Goal: Task Accomplishment & Management: Use online tool/utility

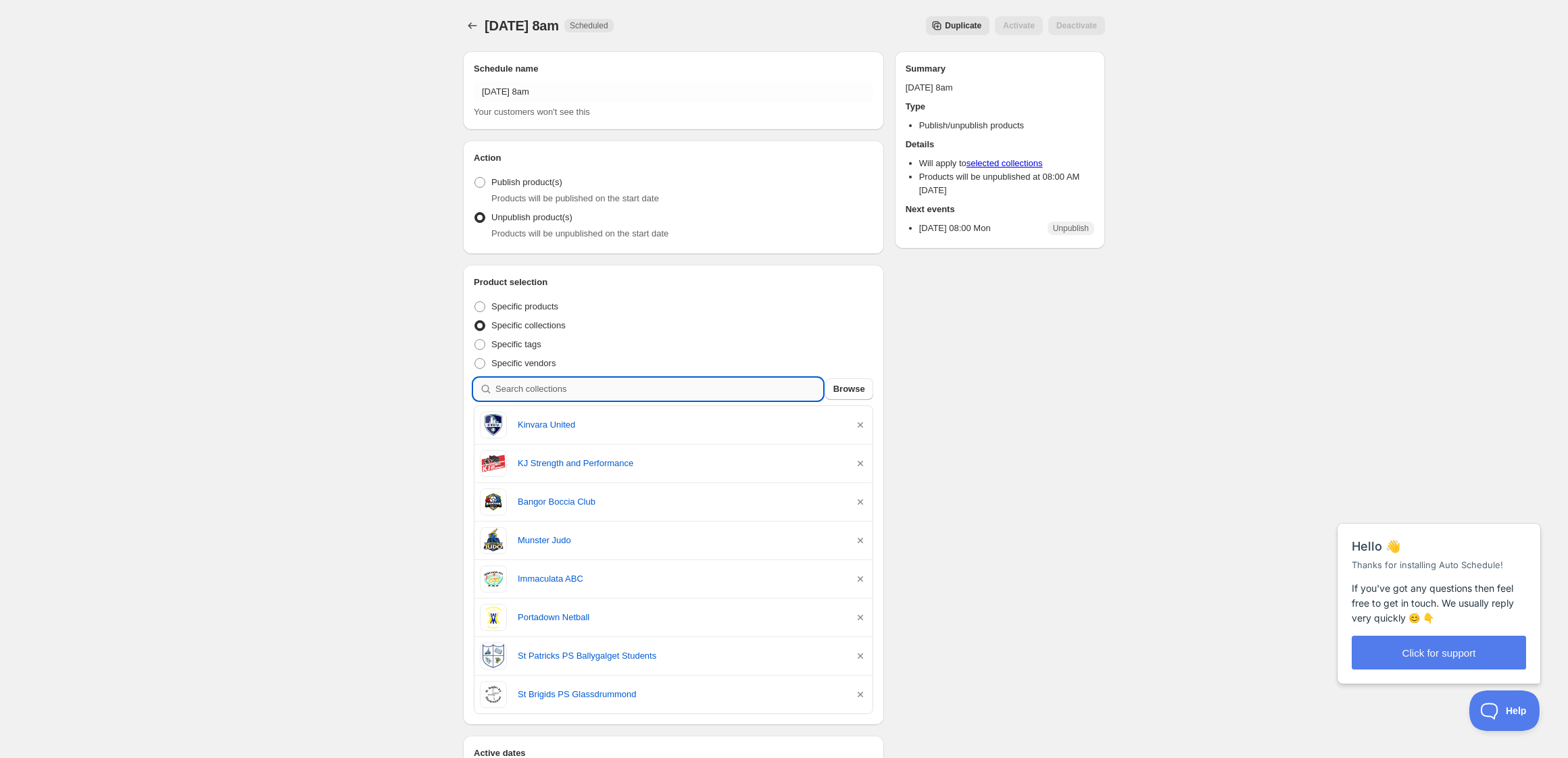
click at [627, 383] on input "search" at bounding box center [659, 389] width 327 height 22
type input "d"
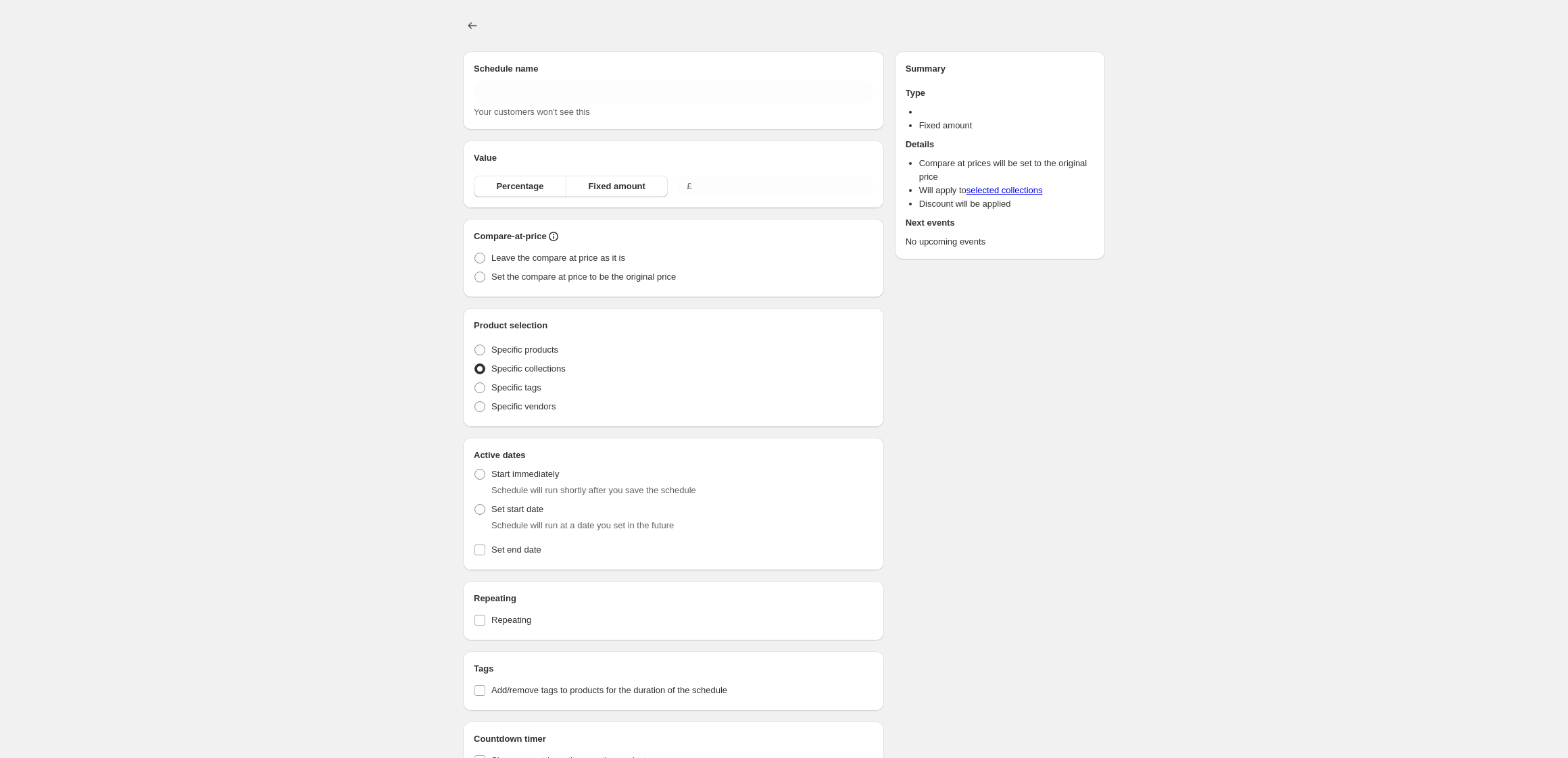
type input "[DATE] 8am"
radio input "true"
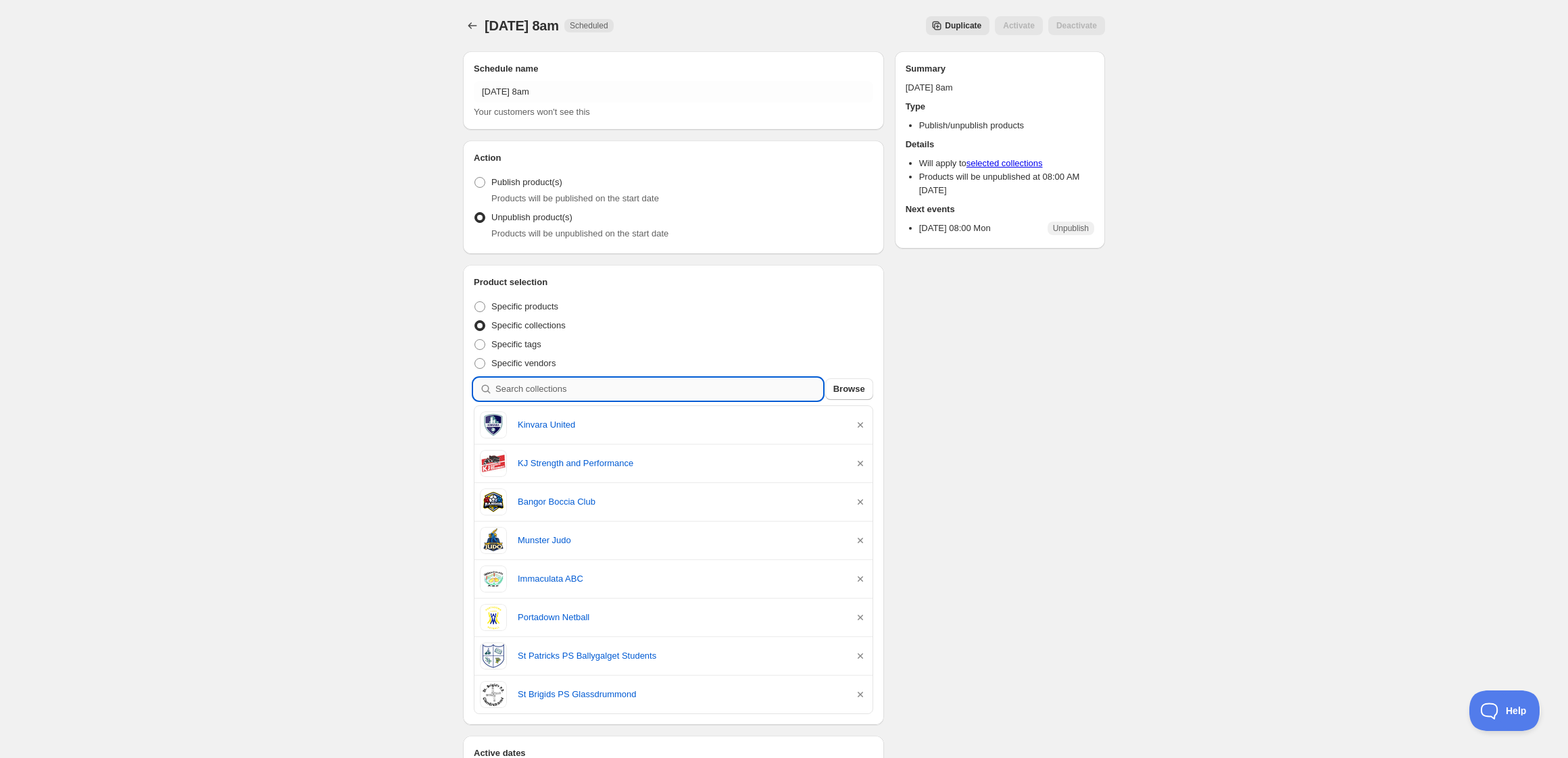
click at [618, 389] on input "search" at bounding box center [659, 389] width 327 height 22
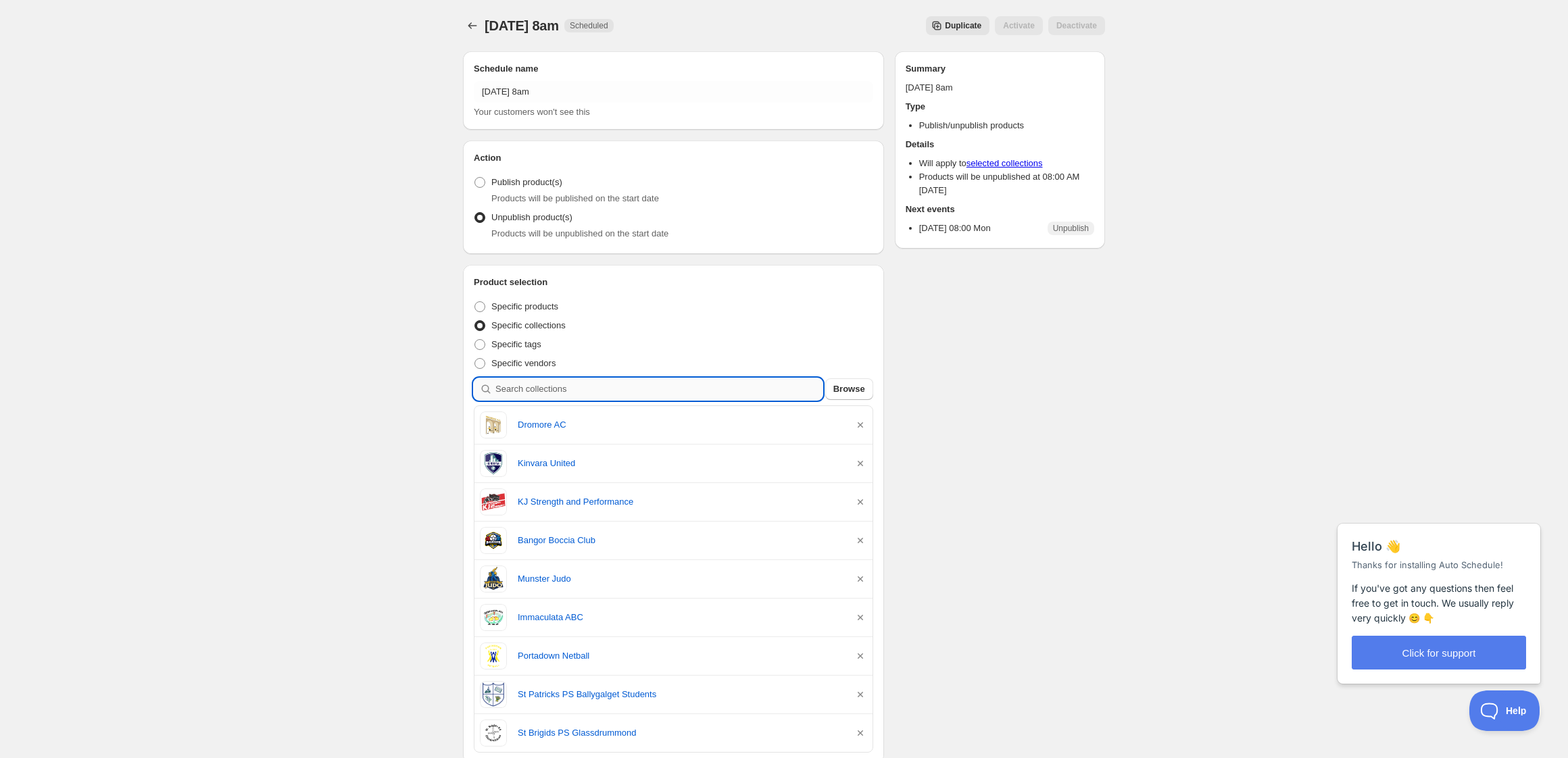
click at [596, 390] on input "search" at bounding box center [659, 389] width 327 height 22
type input "g"
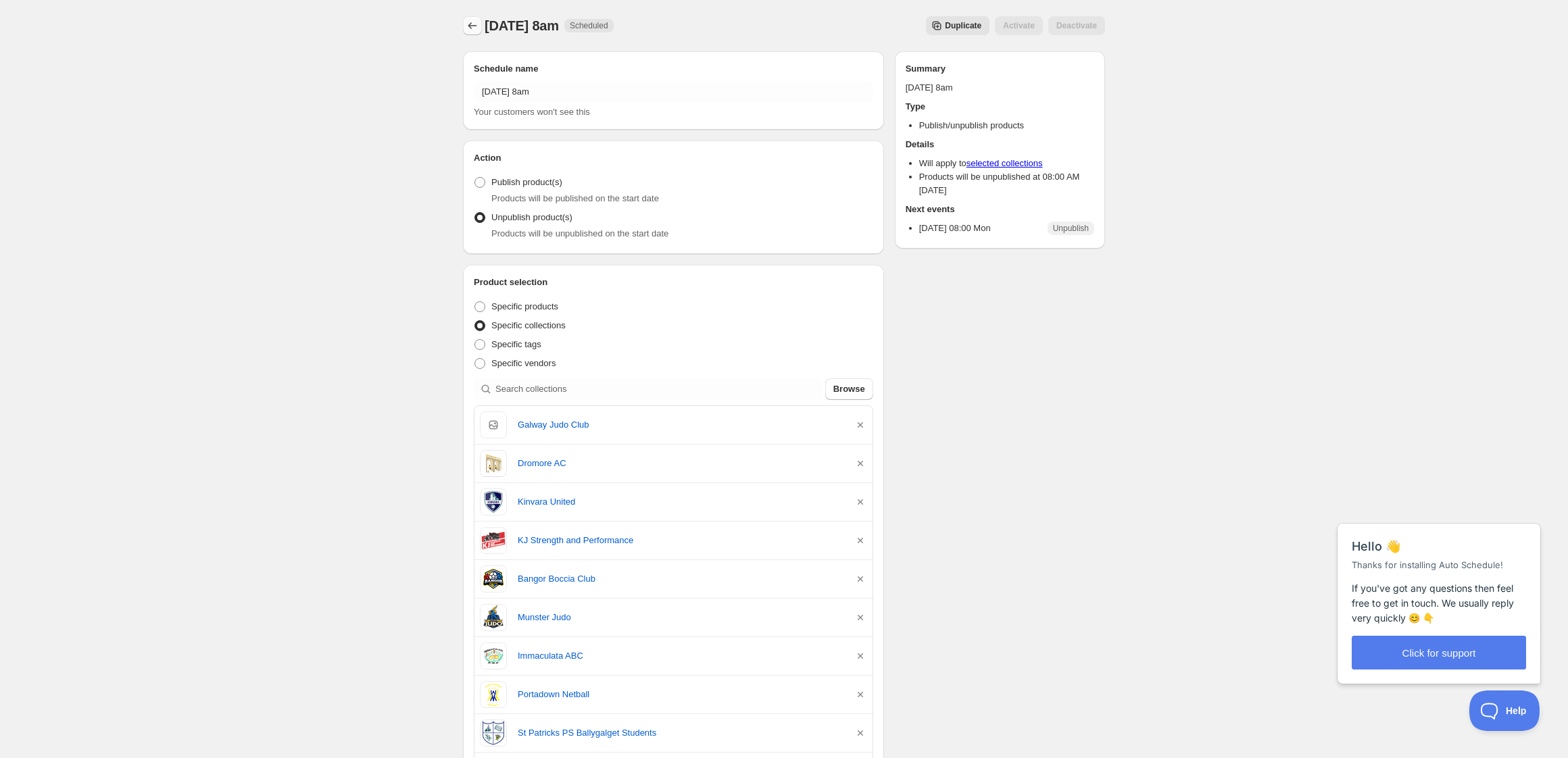
click at [463, 20] on button "Schedules" at bounding box center [472, 25] width 19 height 19
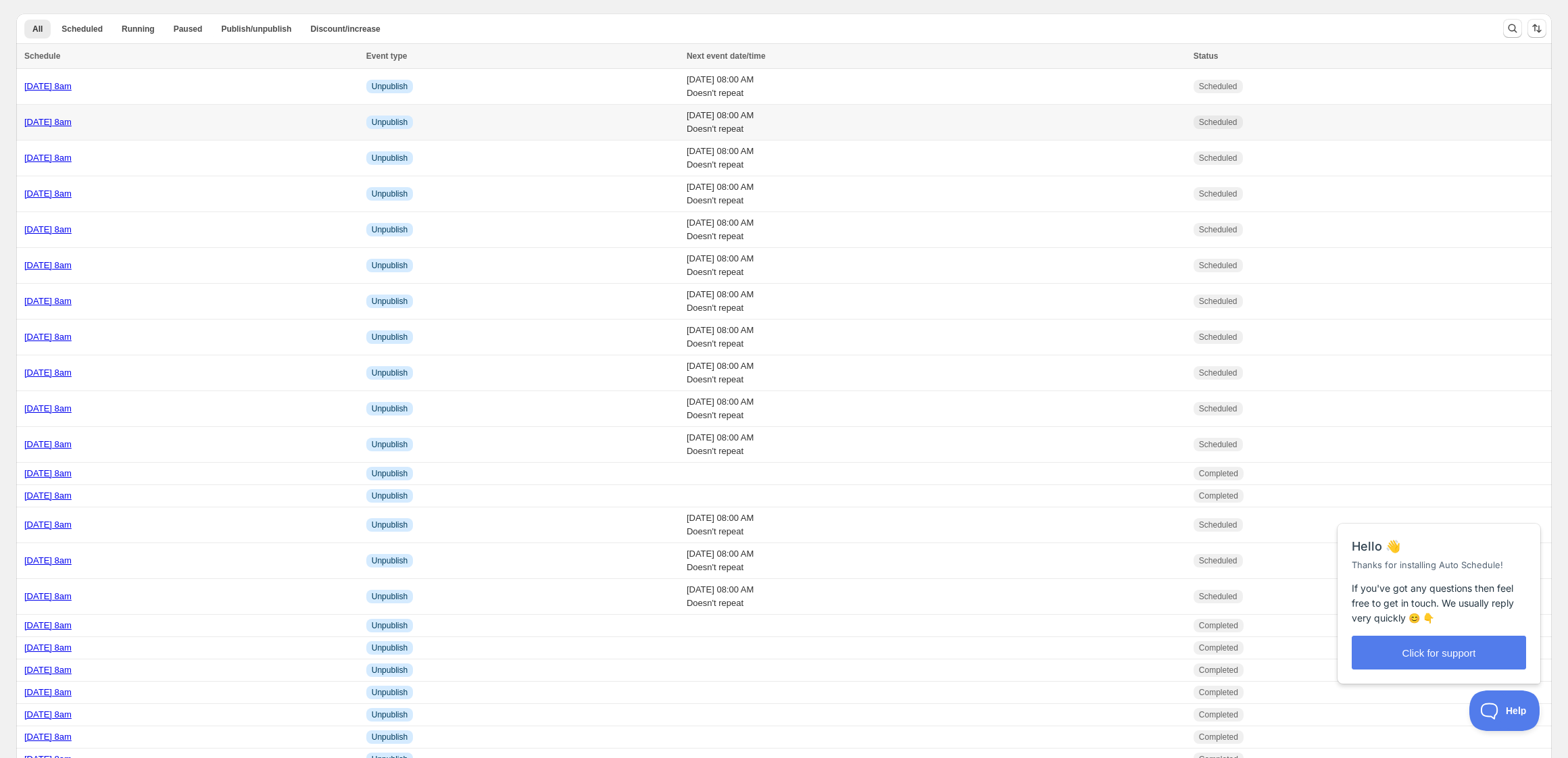
click at [273, 120] on div "Wednesday 8th October @ 8am" at bounding box center [192, 122] width 334 height 14
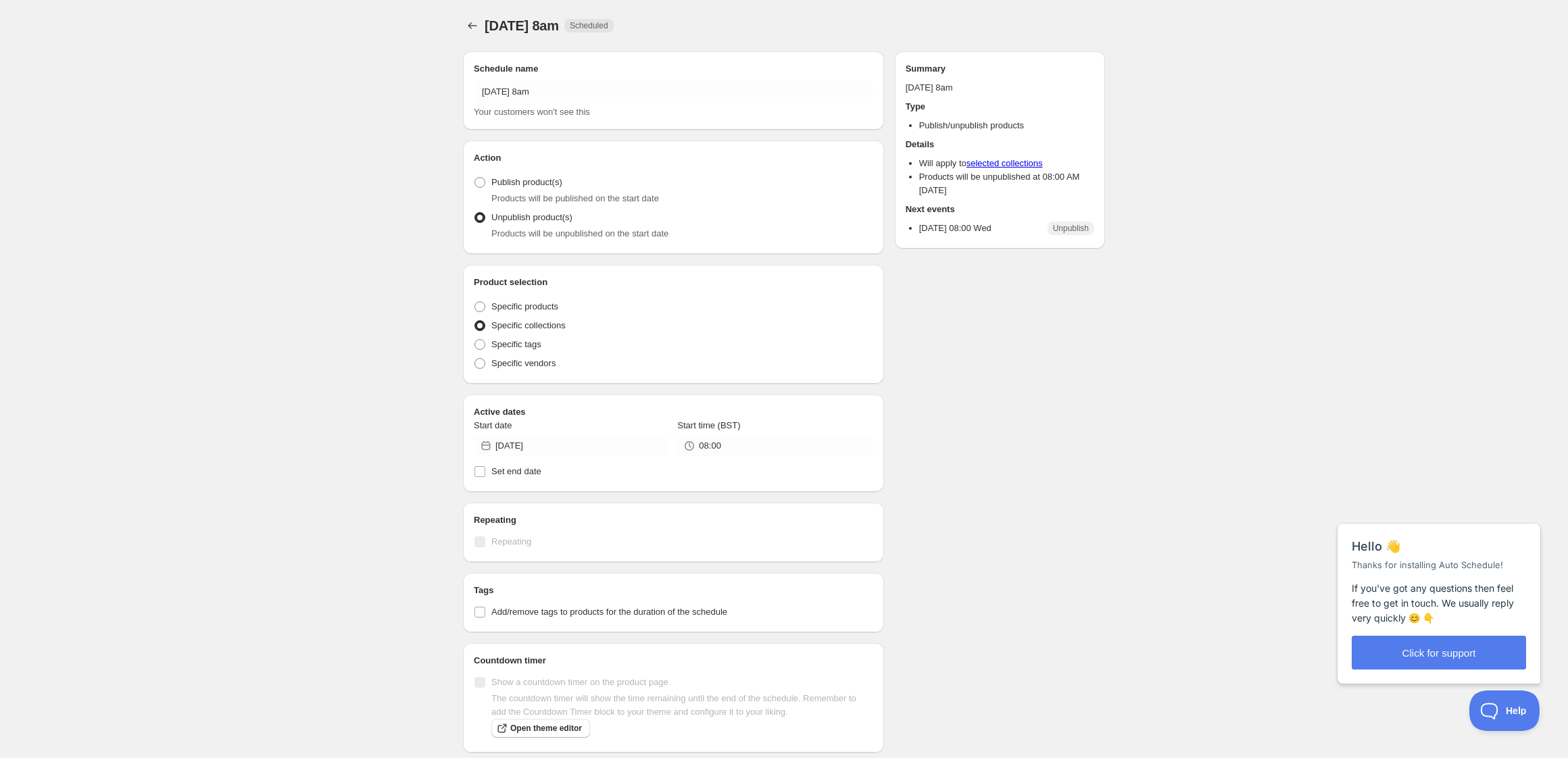
radio input "true"
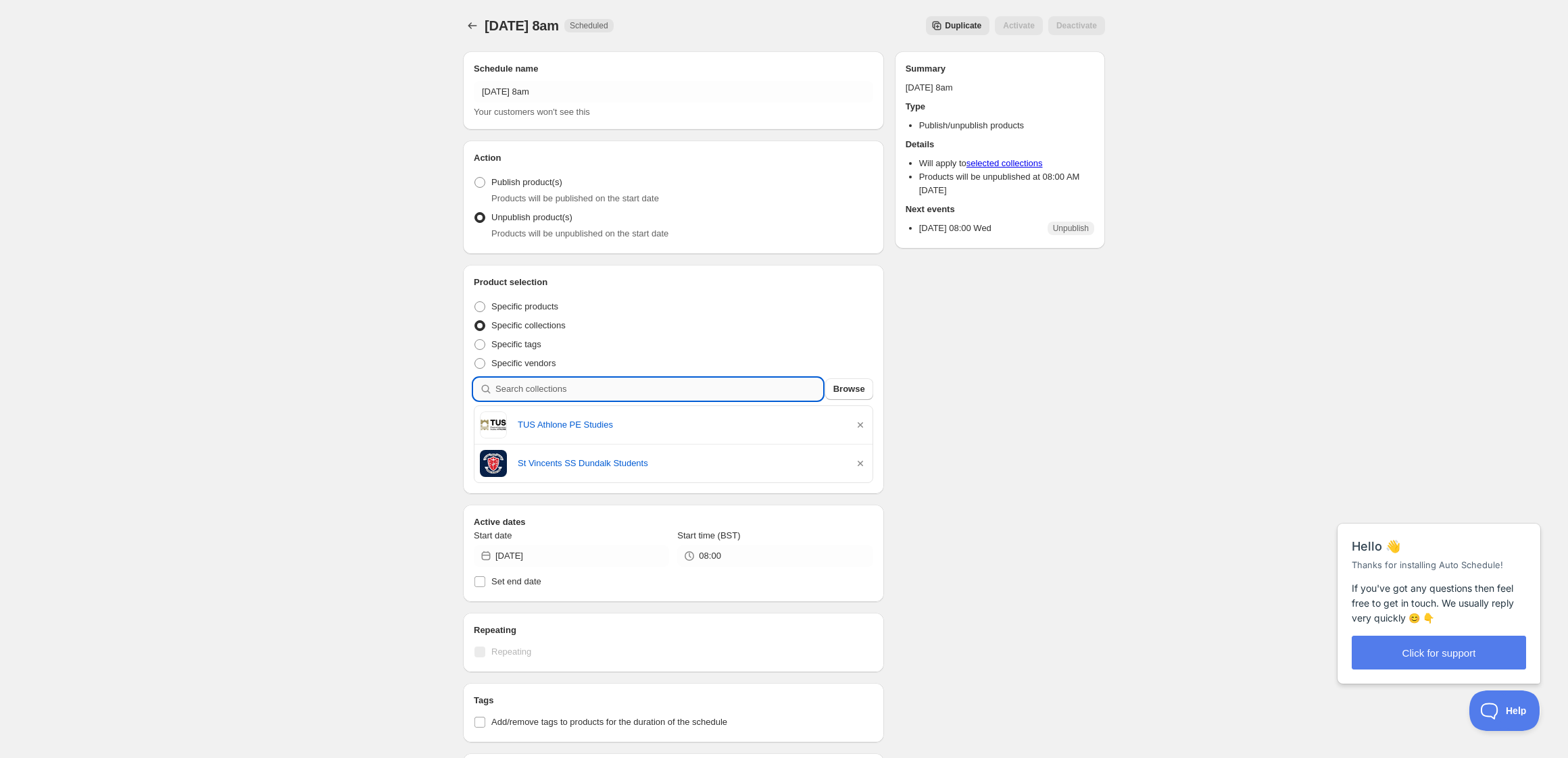
click at [600, 389] on input "search" at bounding box center [659, 389] width 327 height 22
type input "n"
